Goal: Information Seeking & Learning: Find specific fact

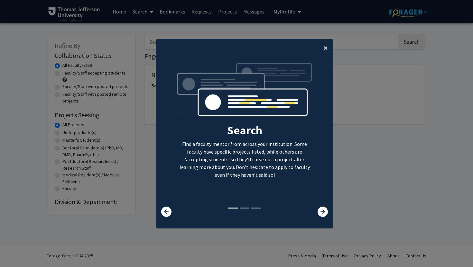
click at [324, 45] on span "×" at bounding box center [325, 48] width 4 height 10
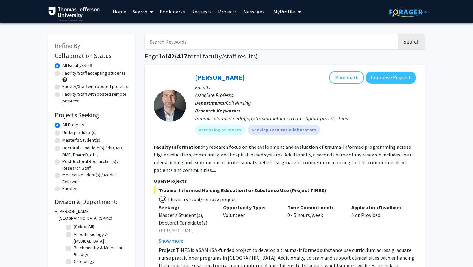
click at [324, 45] on input "Search Keywords" at bounding box center [271, 41] width 252 height 15
paste input "[PERSON_NAME]"
click at [398, 34] on button "Search" at bounding box center [411, 41] width 26 height 15
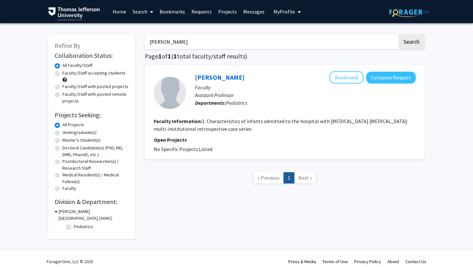
click at [194, 42] on input "[PERSON_NAME]" at bounding box center [271, 41] width 252 height 15
paste input "[PERSON_NAME]"
type input "[PERSON_NAME]"
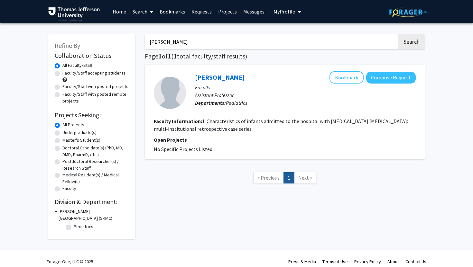
click at [398, 34] on button "Search" at bounding box center [411, 41] width 26 height 15
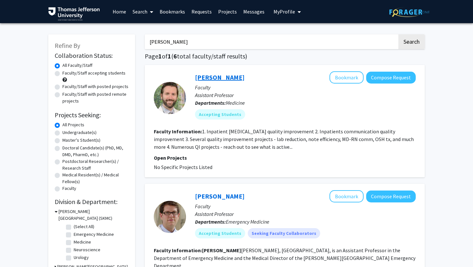
click at [207, 76] on link "[PERSON_NAME]" at bounding box center [220, 77] width 50 height 8
click at [209, 45] on input "[PERSON_NAME]" at bounding box center [271, 41] width 252 height 15
click at [398, 34] on button "Search" at bounding box center [411, 41] width 26 height 15
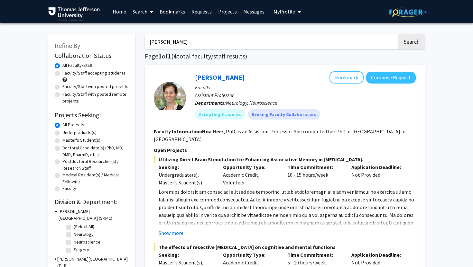
click at [206, 41] on input "[PERSON_NAME]" at bounding box center [271, 41] width 252 height 15
click at [398, 34] on button "Search" at bounding box center [411, 41] width 26 height 15
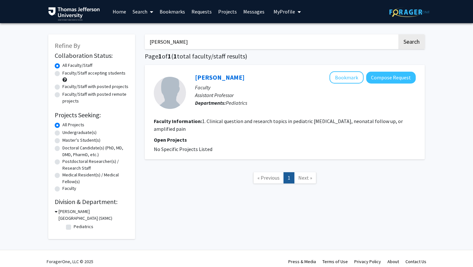
click at [185, 41] on input "[PERSON_NAME]" at bounding box center [271, 41] width 252 height 15
type input "[PERSON_NAME]"
click at [398, 34] on button "Search" at bounding box center [411, 41] width 26 height 15
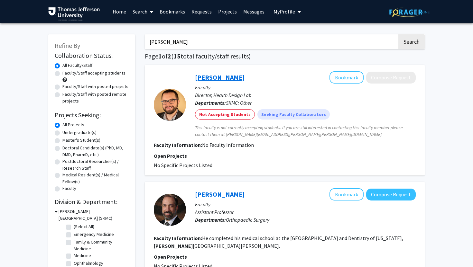
click at [217, 76] on link "[PERSON_NAME]" at bounding box center [220, 77] width 50 height 8
